Goal: Transaction & Acquisition: Purchase product/service

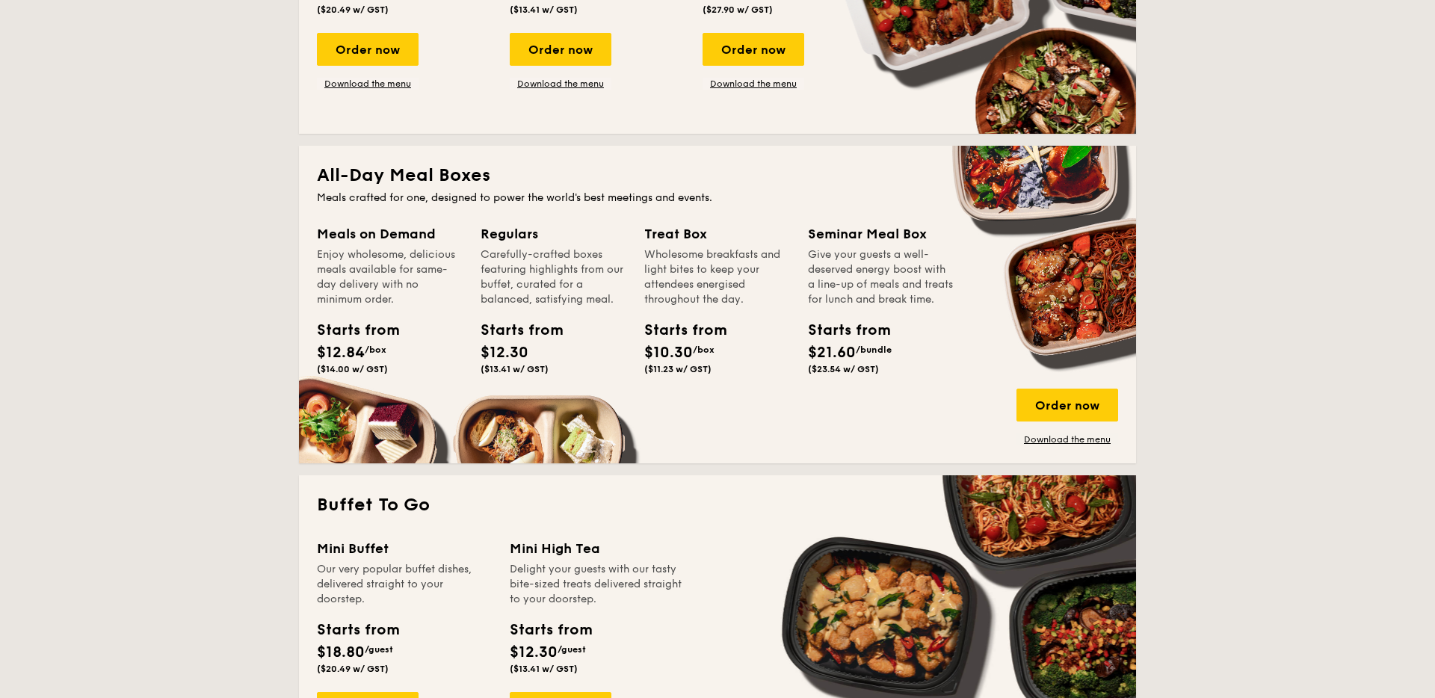
scroll to position [900, 0]
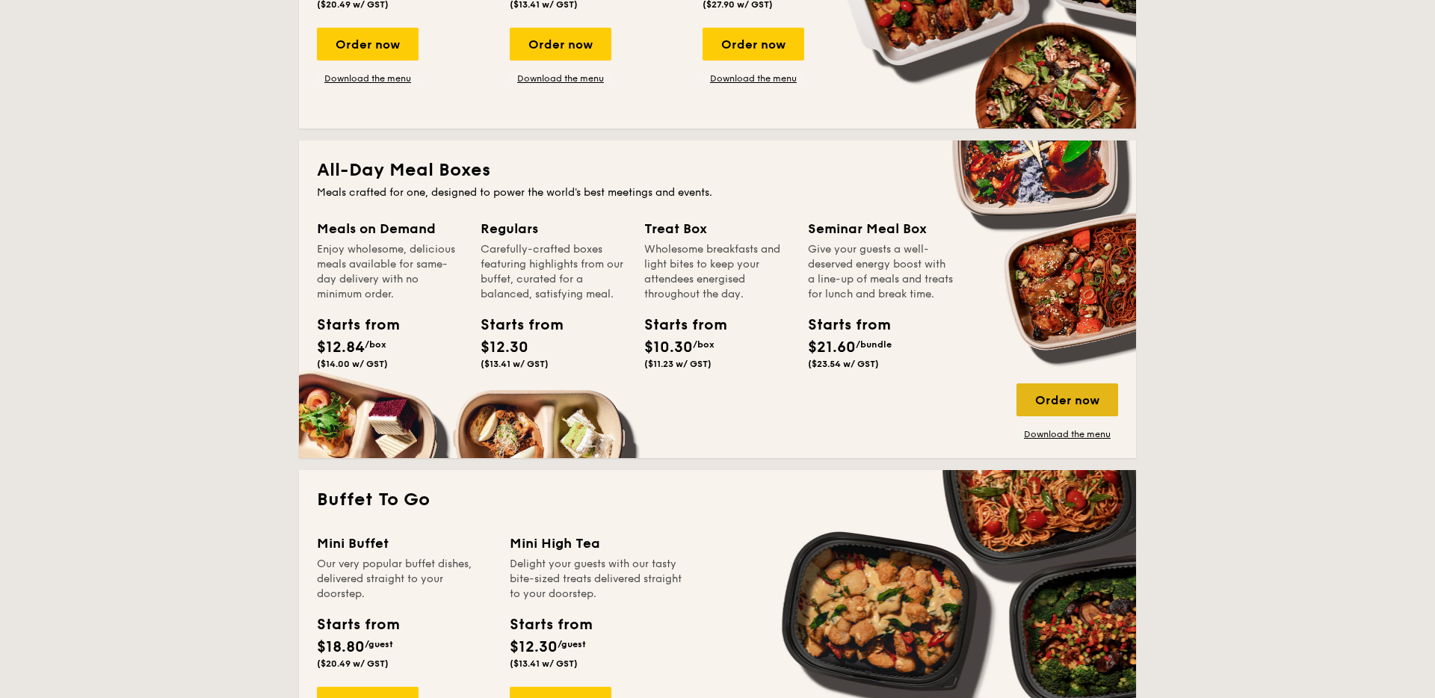
click at [1065, 383] on div "Order now" at bounding box center [1067, 399] width 102 height 33
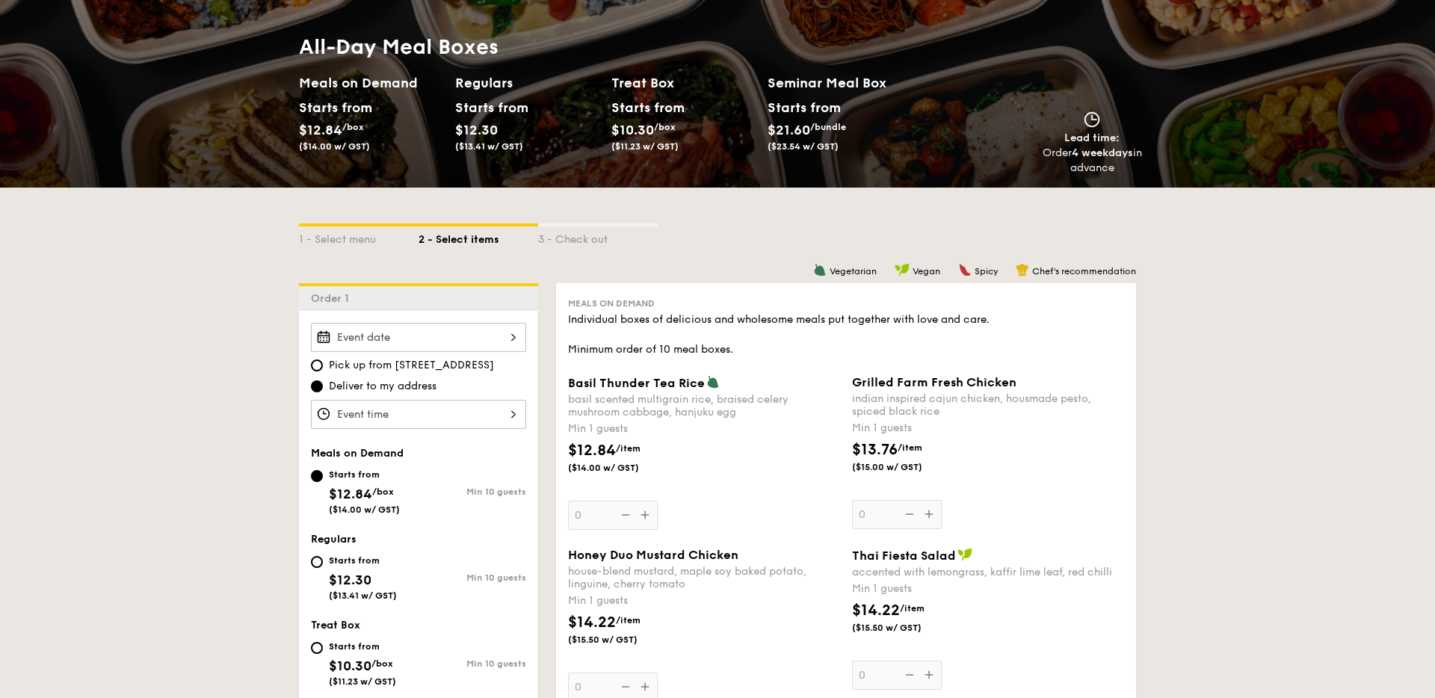
scroll to position [218, 0]
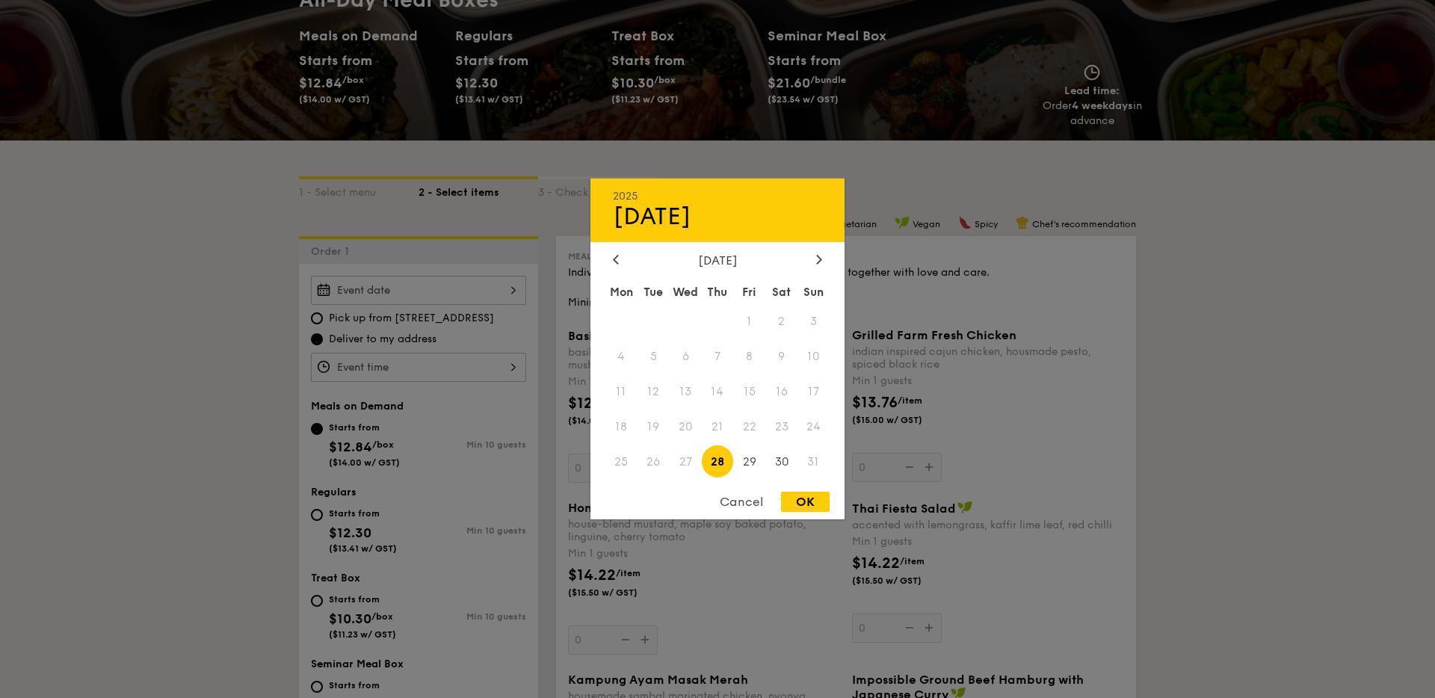
click at [487, 276] on div "2025 Aug [DATE] Tue Wed Thu Fri Sat Sun 1 2 3 4 5 6 7 8 9 10 11 12 13 14 15 16 …" at bounding box center [418, 290] width 215 height 29
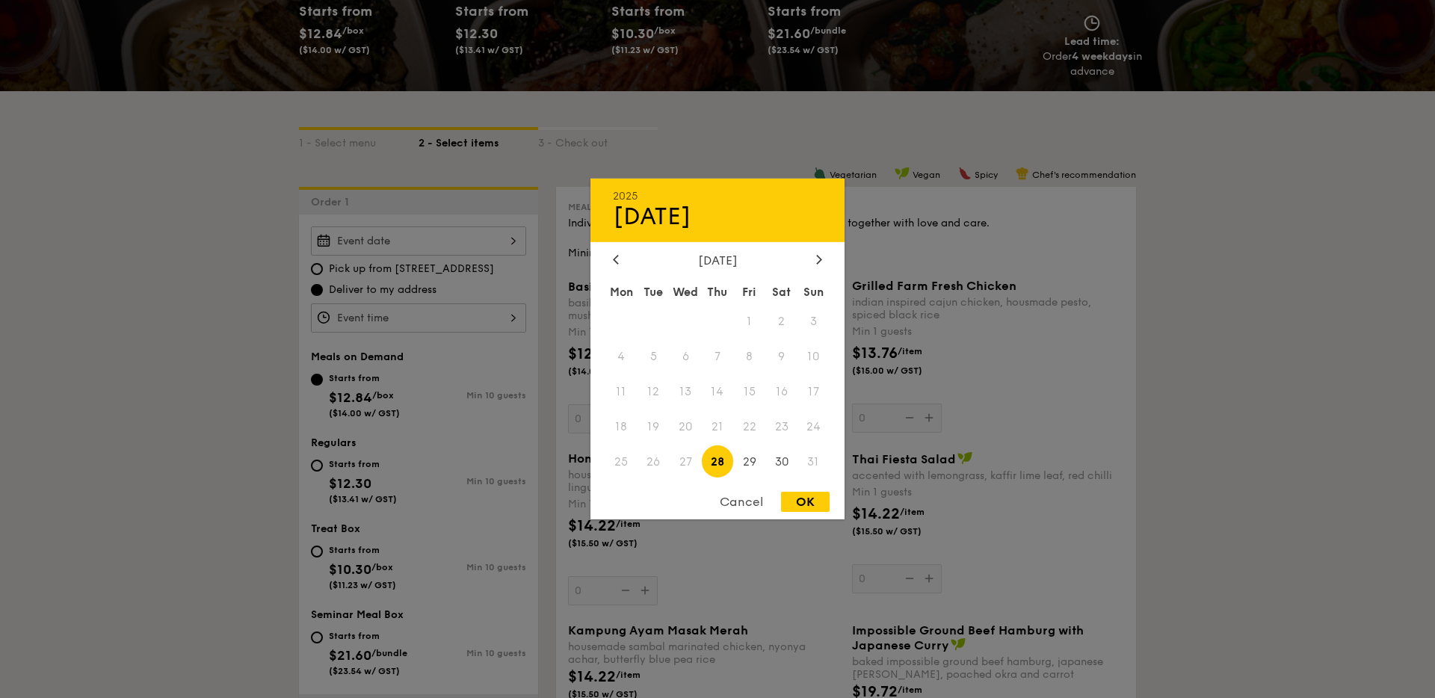
scroll to position [264, 0]
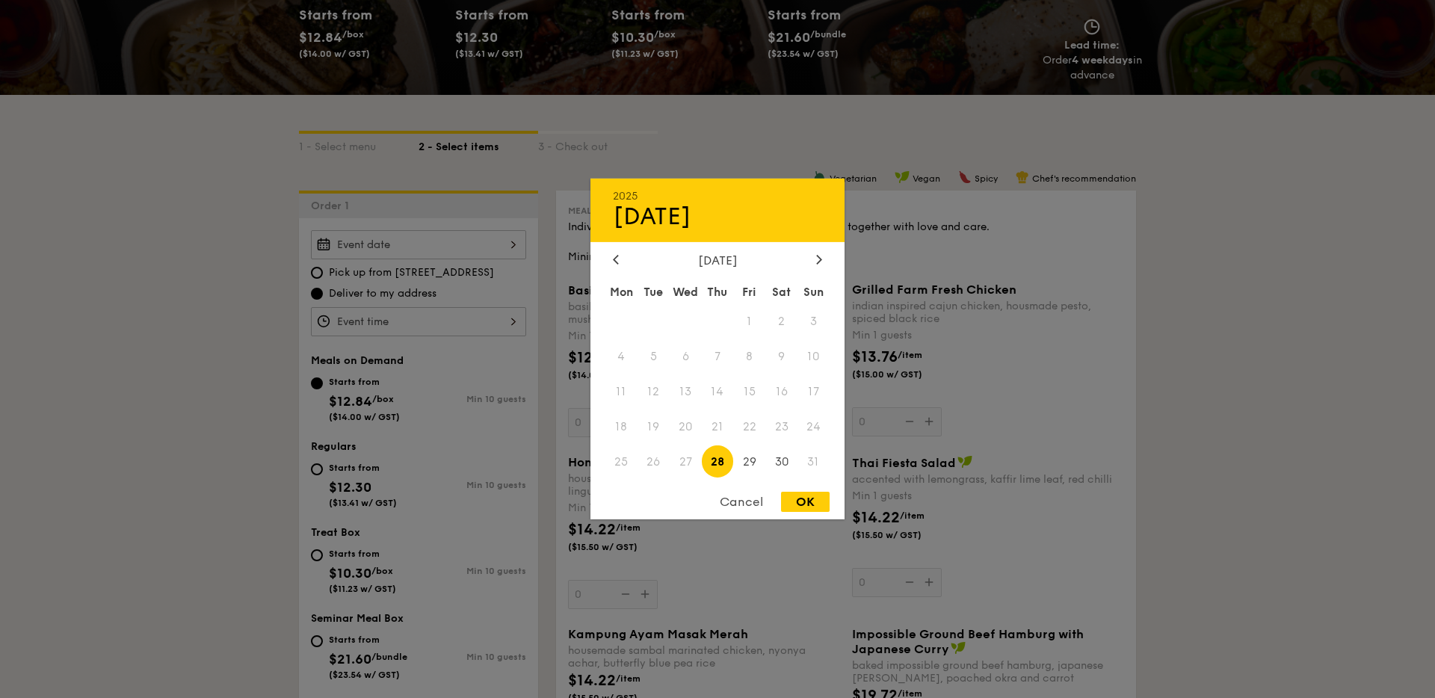
click at [1139, 338] on div at bounding box center [717, 349] width 1435 height 698
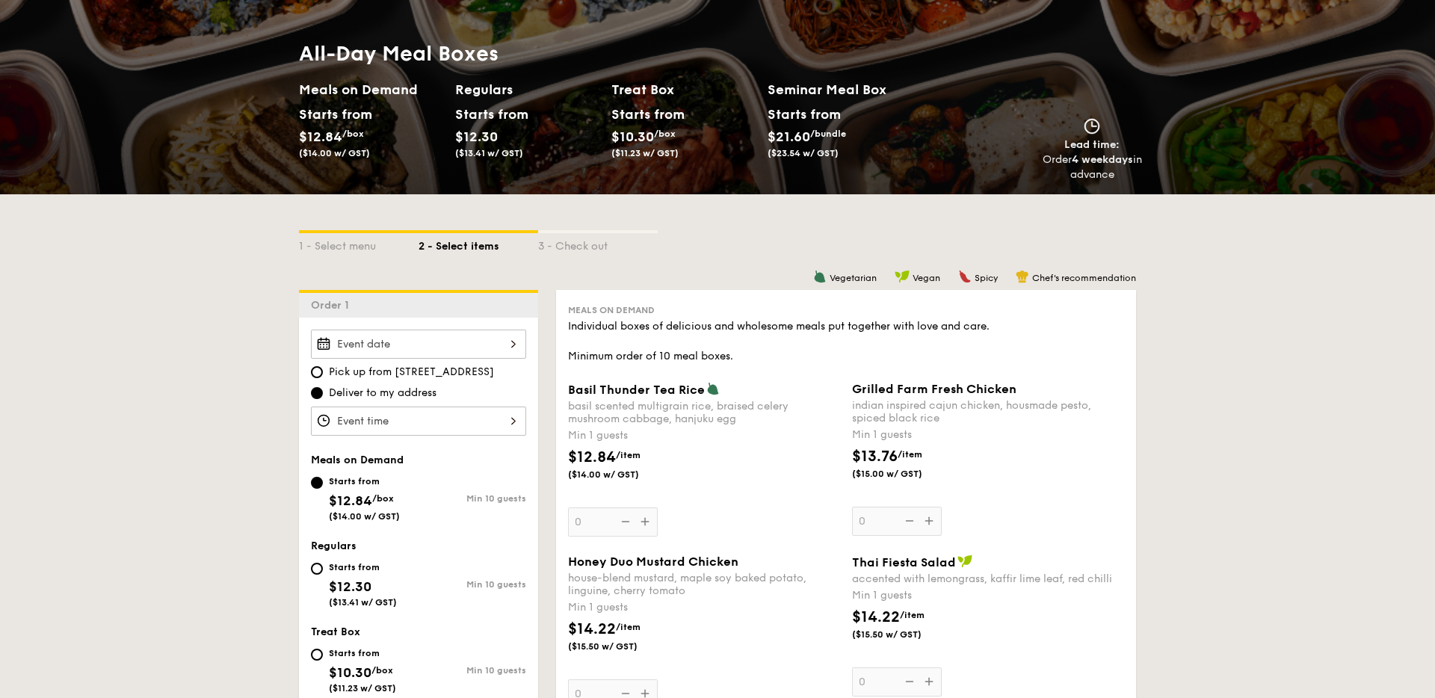
scroll to position [0, 0]
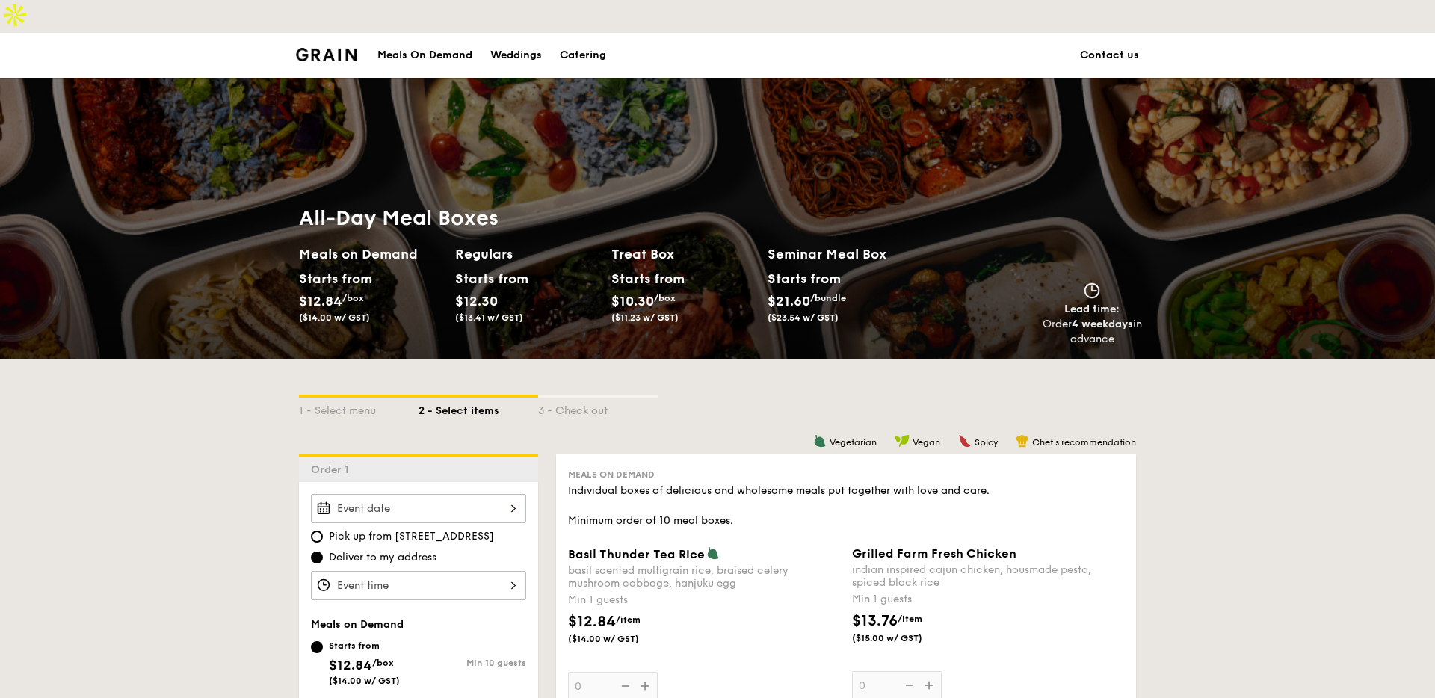
click at [442, 33] on div "Meals On Demand" at bounding box center [424, 55] width 95 height 45
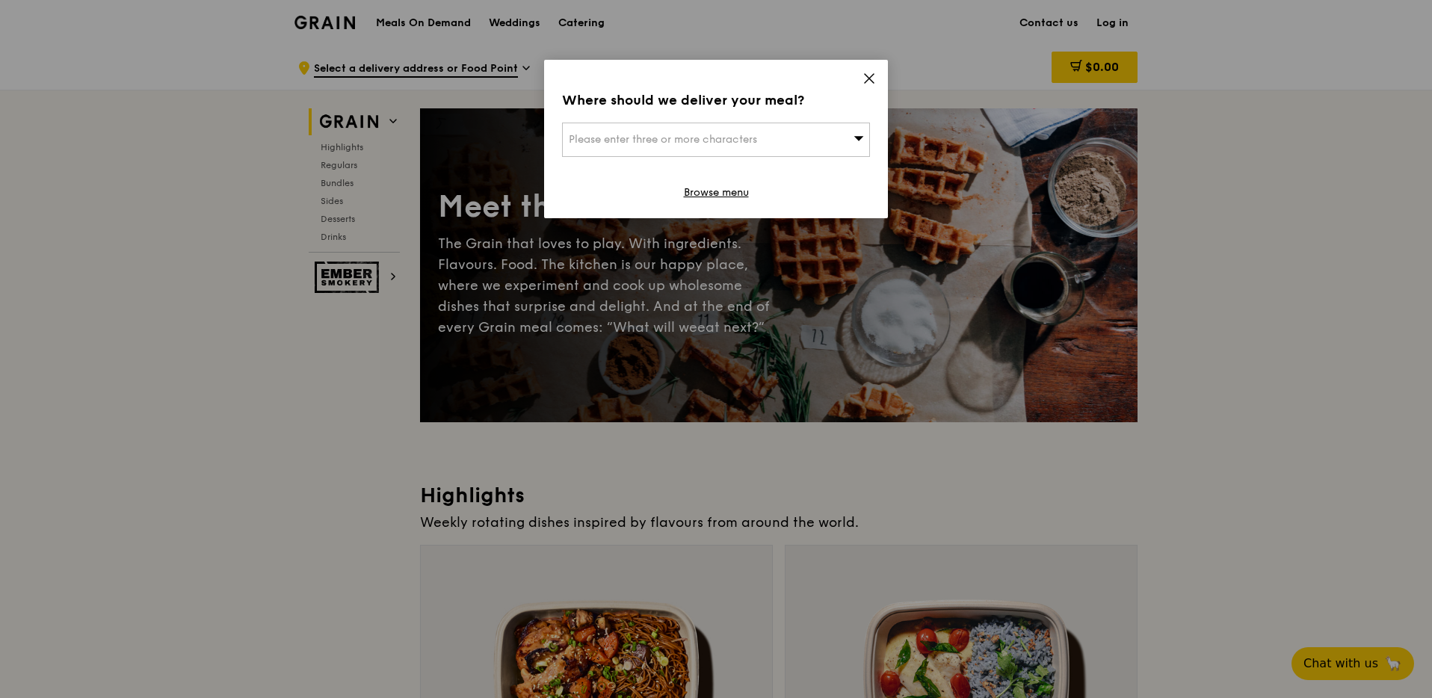
click at [752, 139] on span "Please enter three or more characters" at bounding box center [663, 139] width 188 height 13
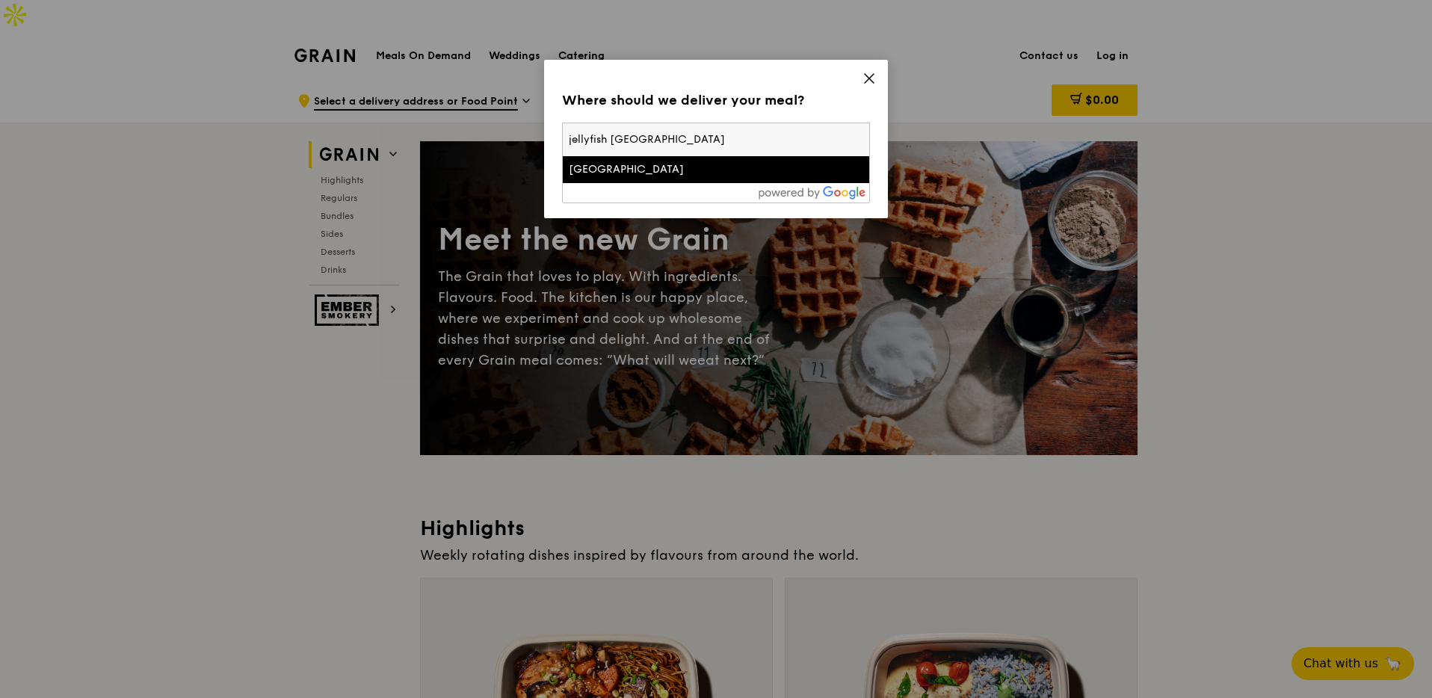
type input "jellyfish singapore"
click at [601, 164] on div "Jellicoe Road" at bounding box center [679, 169] width 221 height 15
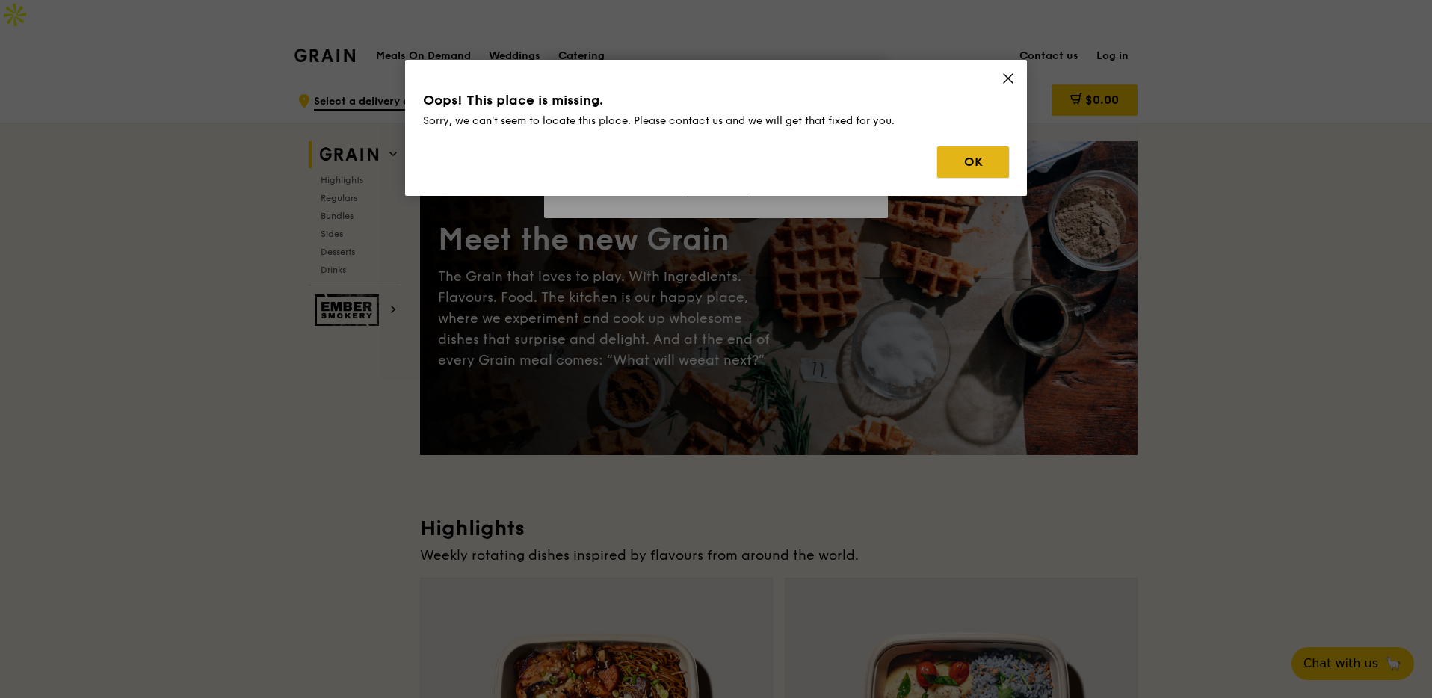
click at [945, 167] on button "OK" at bounding box center [973, 161] width 72 height 31
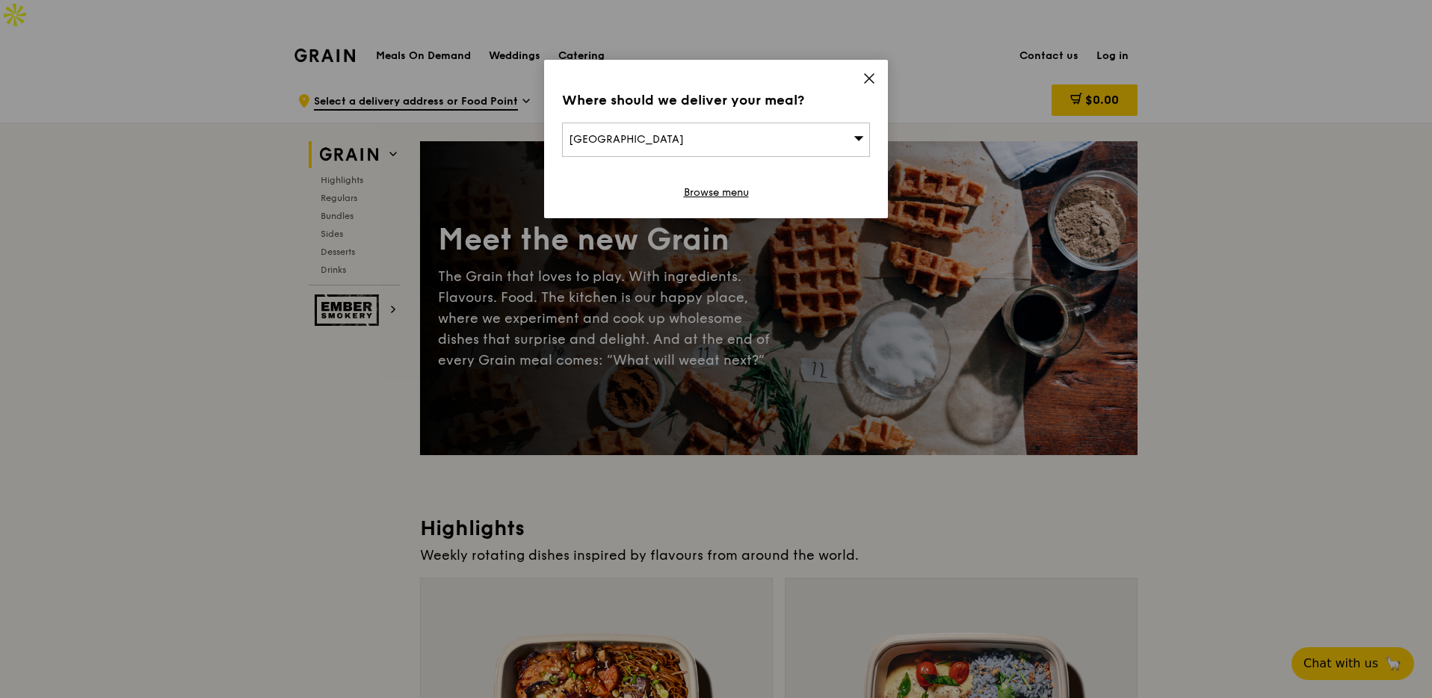
drag, startPoint x: 672, startPoint y: 142, endPoint x: 577, endPoint y: 132, distance: 95.4
click at [577, 132] on div "Jellicoe Road" at bounding box center [716, 140] width 308 height 34
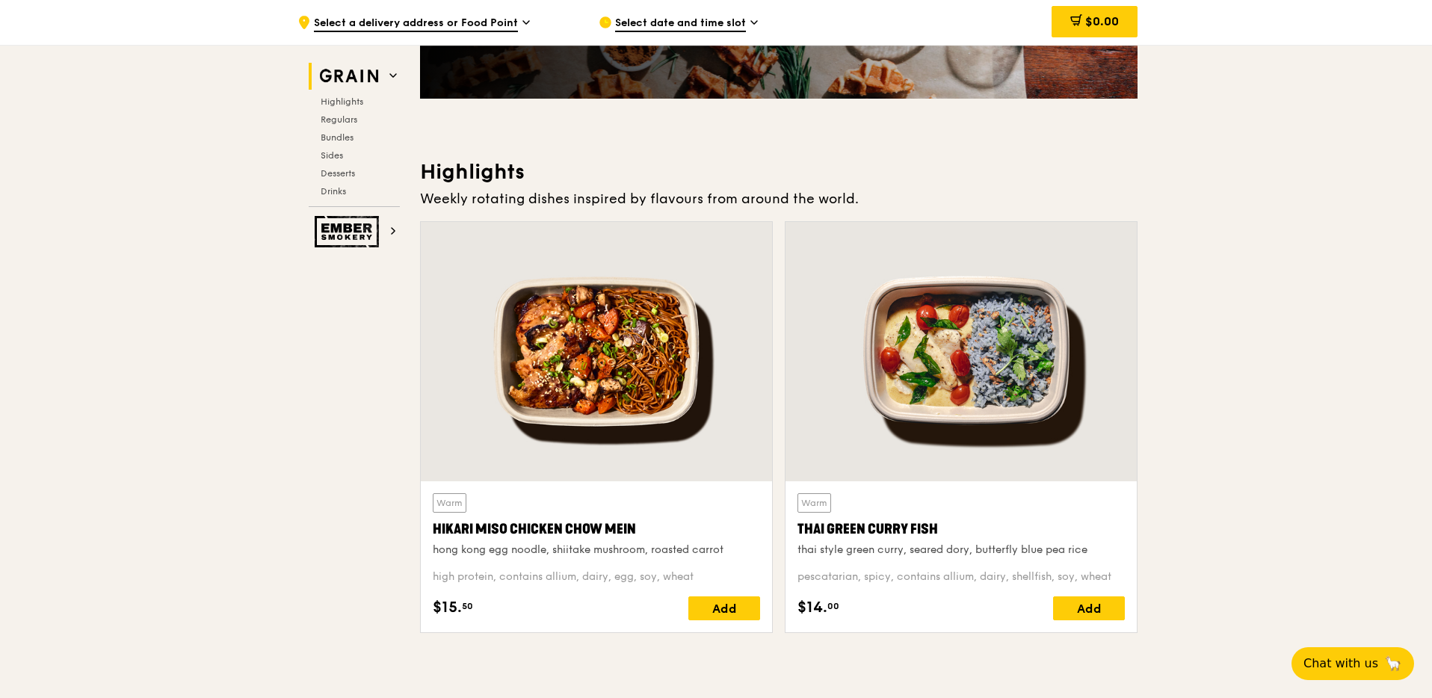
scroll to position [374, 0]
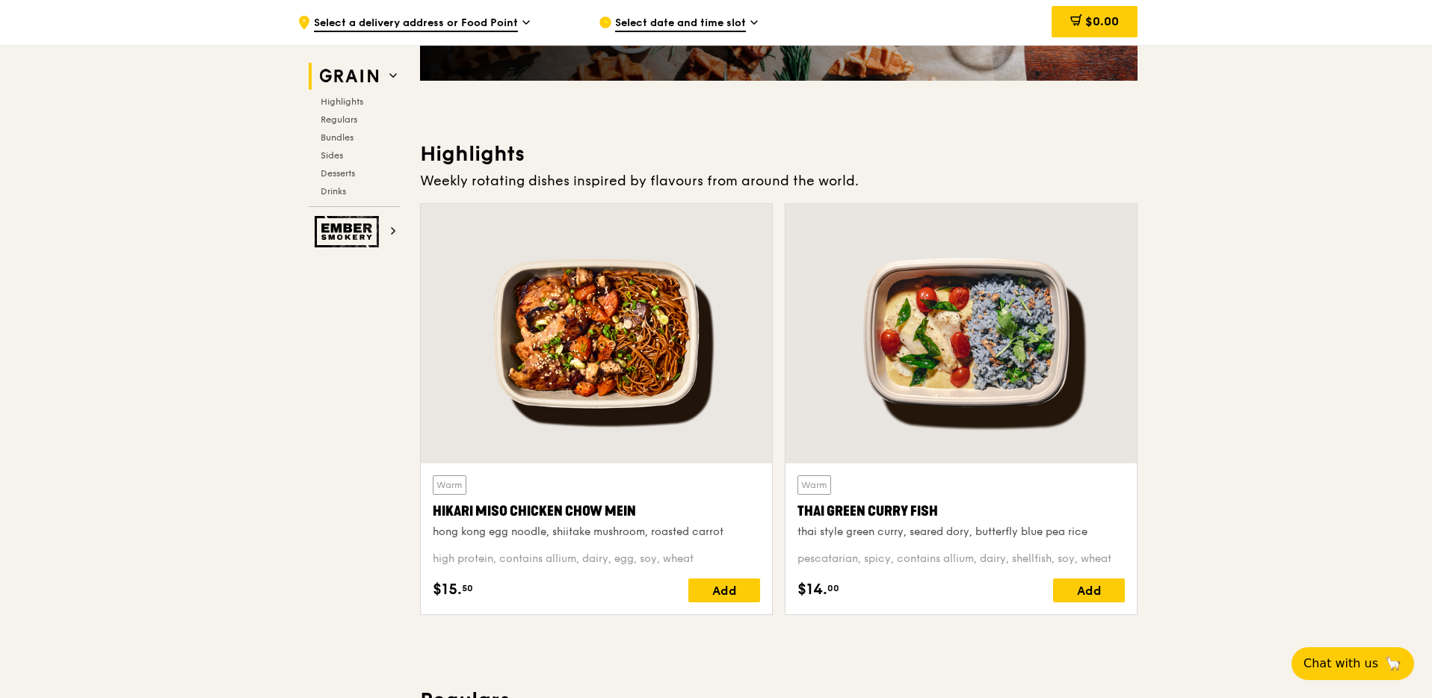
click at [700, 16] on span "Select date and time slot" at bounding box center [680, 24] width 131 height 16
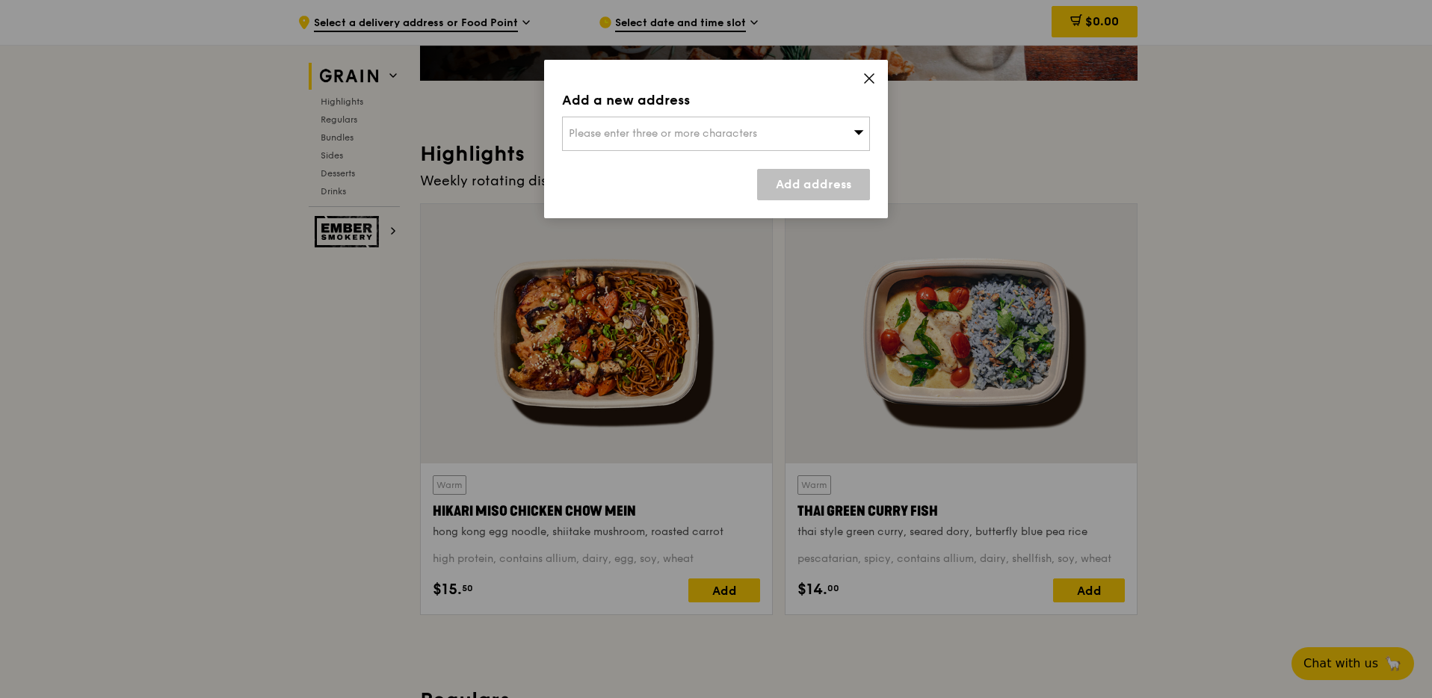
click at [724, 127] on span "Please enter three or more characters" at bounding box center [663, 133] width 188 height 13
paste input "109 N Bridge Rd, #05-21, Singapore 179097"
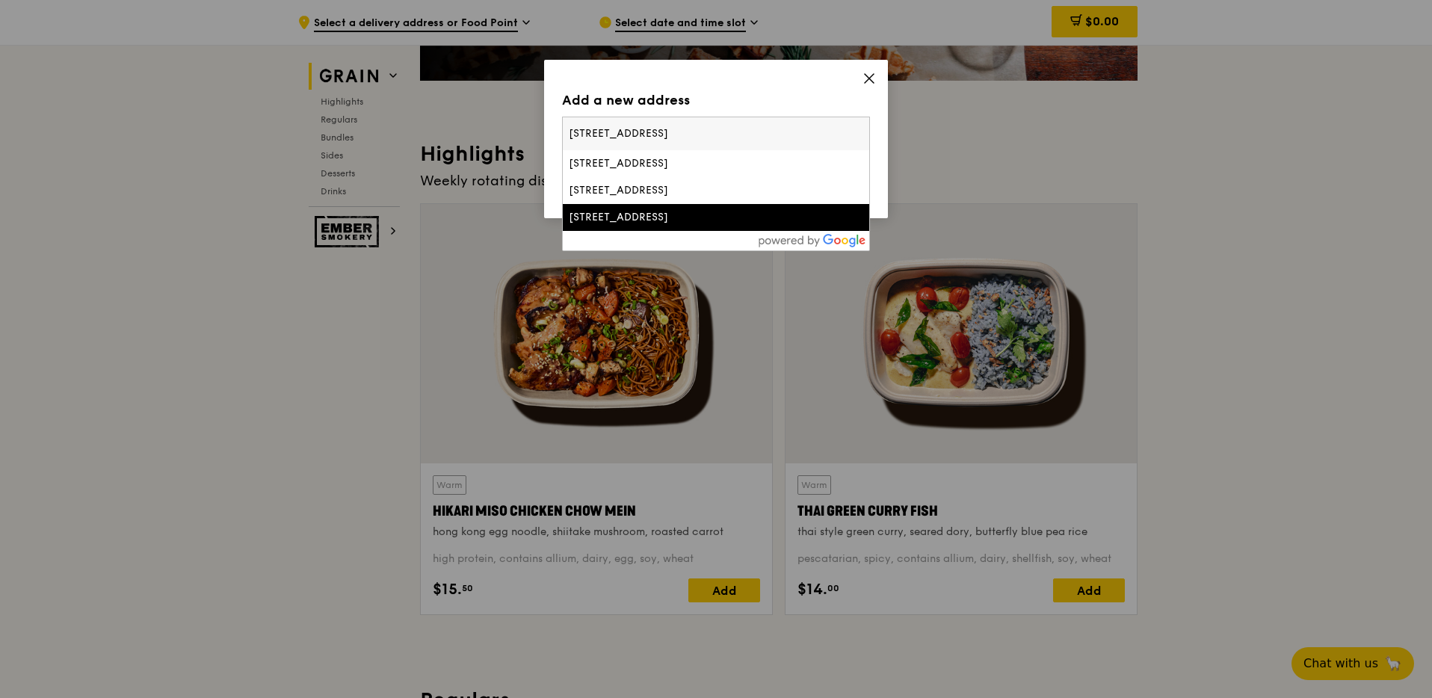
type input "109 N Bridge Rd, #05-21, Singapore 179097"
click at [663, 223] on div "109 North Bridge Road" at bounding box center [679, 217] width 221 height 15
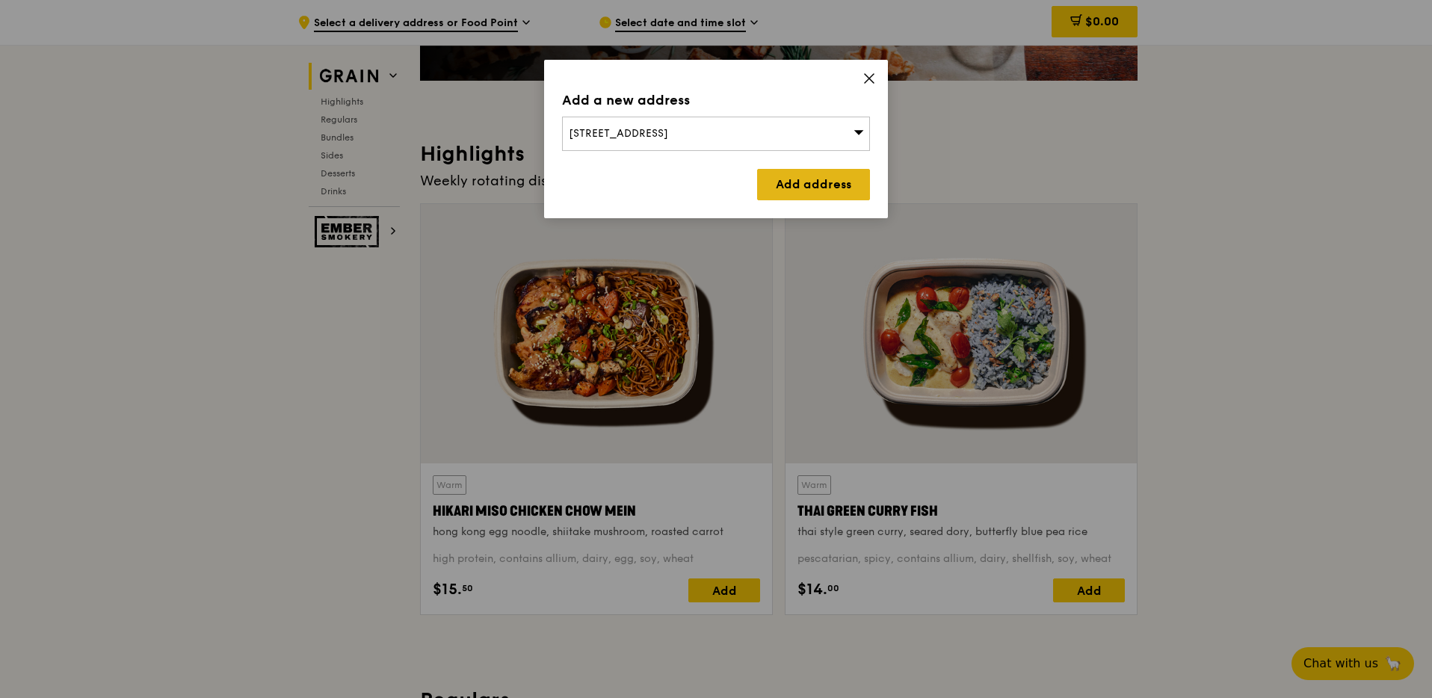
click at [821, 185] on link "Add address" at bounding box center [813, 184] width 113 height 31
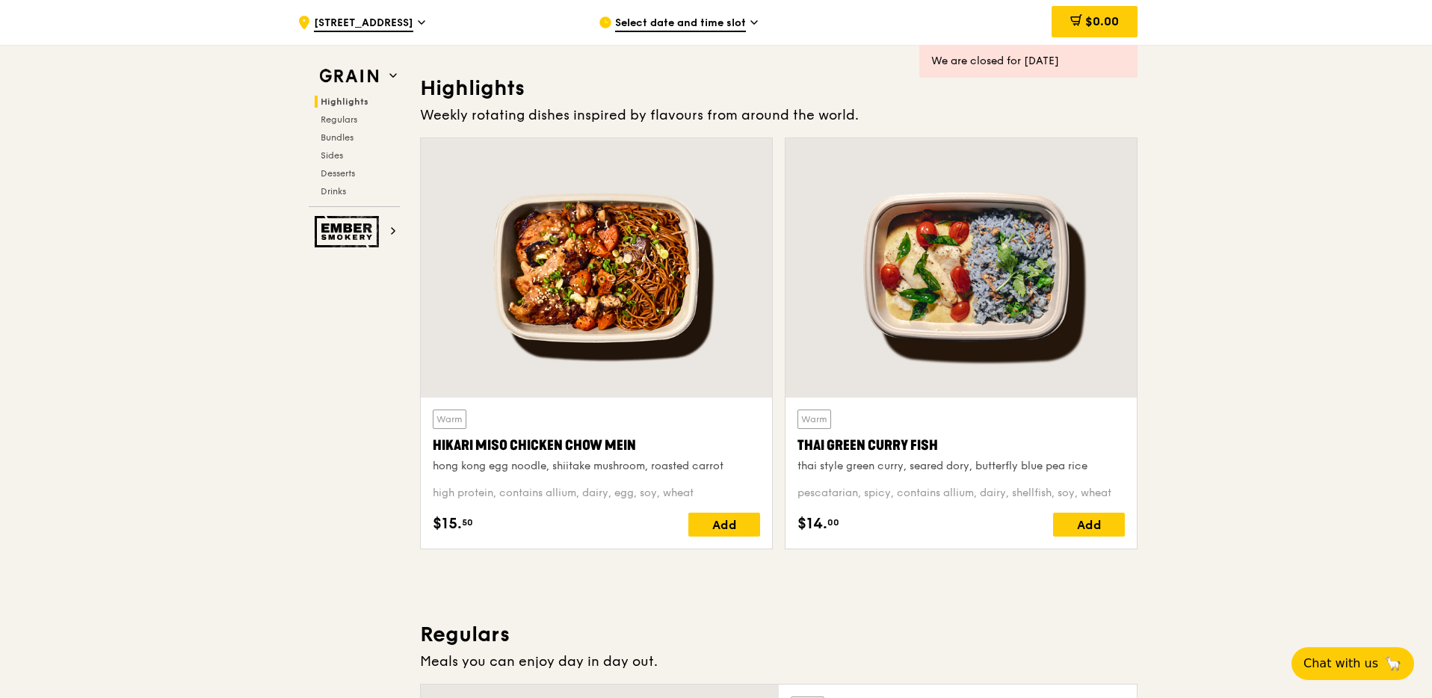
scroll to position [569, 0]
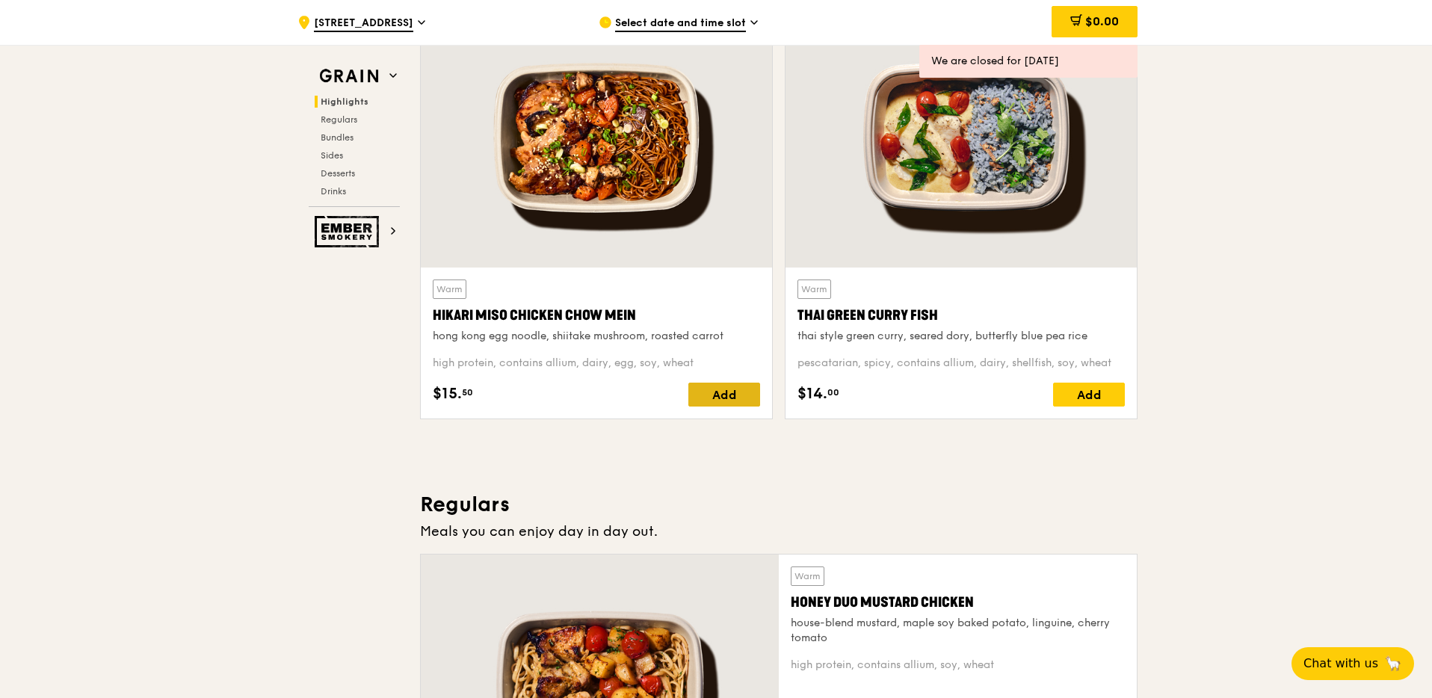
click at [722, 383] on div "Add" at bounding box center [724, 395] width 72 height 24
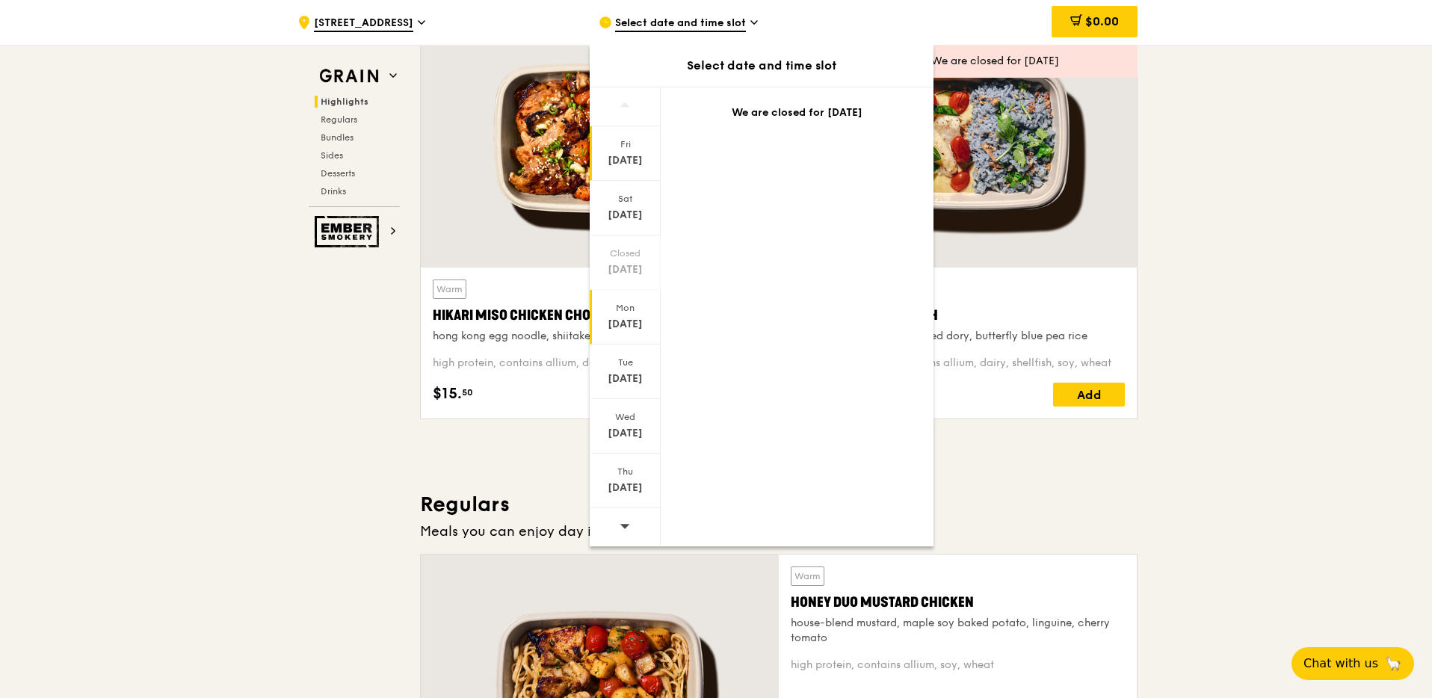
click at [634, 323] on div "Aug 25" at bounding box center [625, 324] width 66 height 15
